Goal: Find specific page/section: Find specific page/section

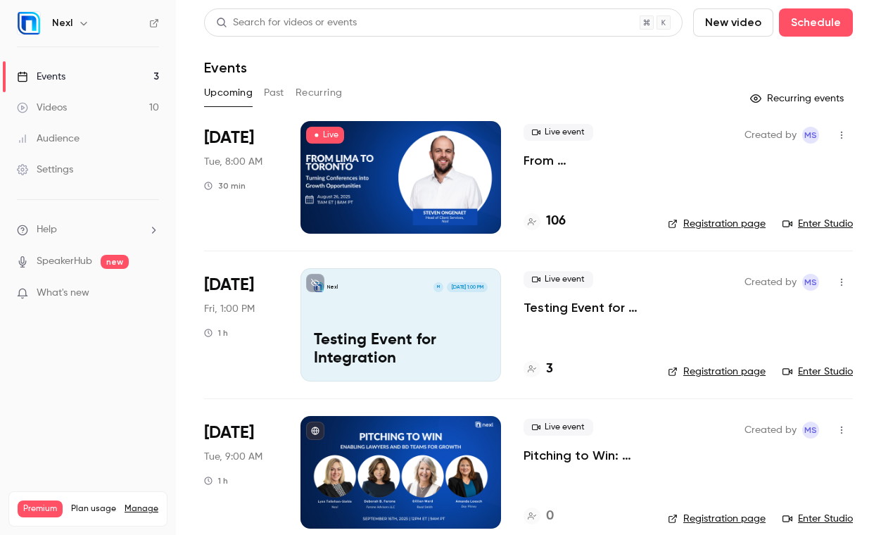
click at [83, 140] on link "Audience" at bounding box center [88, 138] width 176 height 31
